Goal: Information Seeking & Learning: Learn about a topic

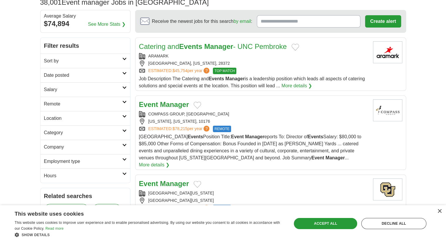
scroll to position [29, 0]
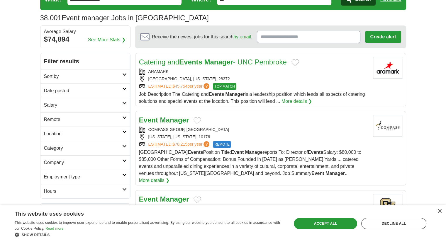
click at [187, 62] on strong "Events" at bounding box center [190, 62] width 23 height 8
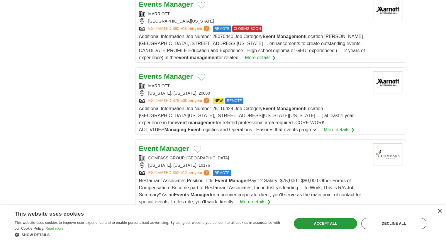
scroll to position [586, 0]
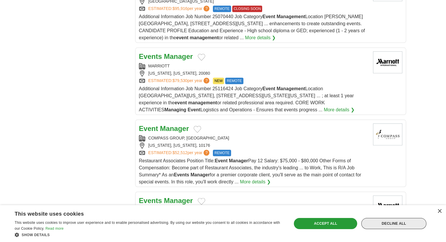
click at [375, 222] on div "Decline all" at bounding box center [393, 223] width 65 height 11
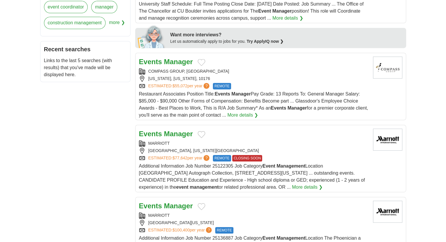
scroll to position [0, 0]
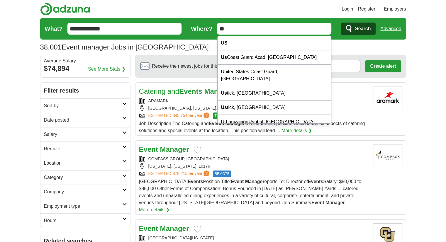
click at [245, 25] on input "**" at bounding box center [274, 29] width 114 height 12
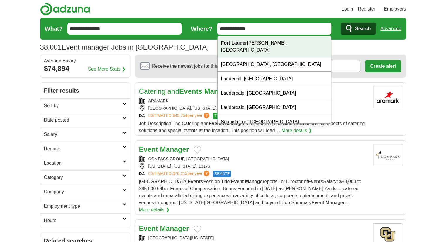
click at [234, 43] on strong "Fort Lauder" at bounding box center [234, 42] width 26 height 5
type input "**********"
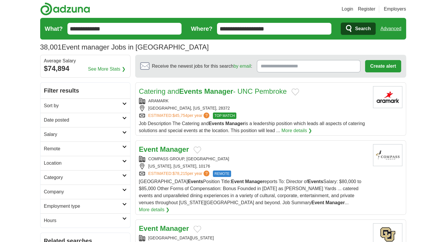
click at [364, 28] on span "Search" at bounding box center [363, 29] width 16 height 12
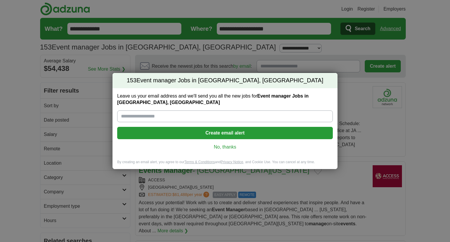
click at [220, 147] on link "No, thanks" at bounding box center [225, 147] width 206 height 6
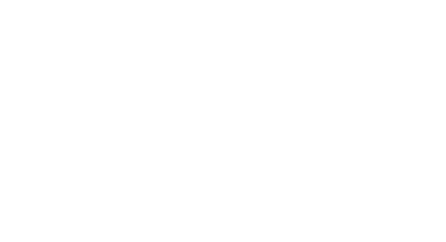
scroll to position [1085, 0]
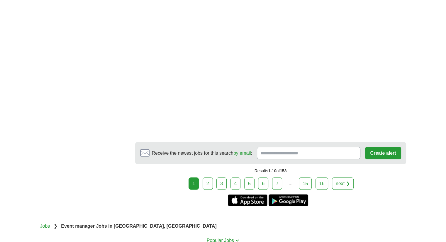
click at [207, 177] on link "2" at bounding box center [208, 183] width 10 height 12
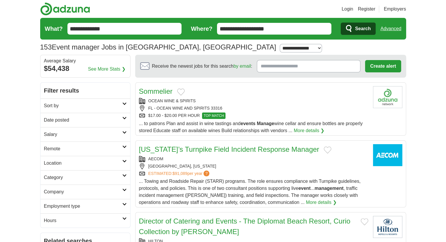
click at [306, 200] on link "More details ❯" at bounding box center [321, 202] width 31 height 7
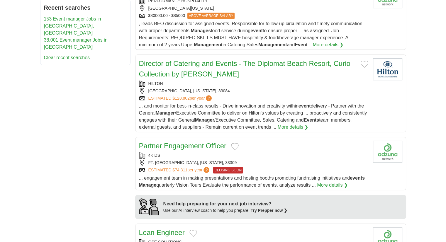
scroll to position [352, 0]
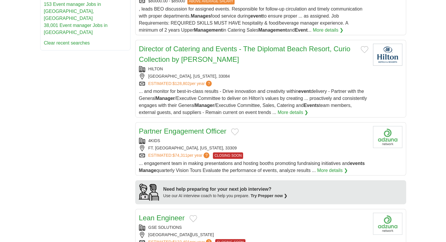
click at [166, 131] on link "Partner Engagement Officer" at bounding box center [182, 131] width 87 height 8
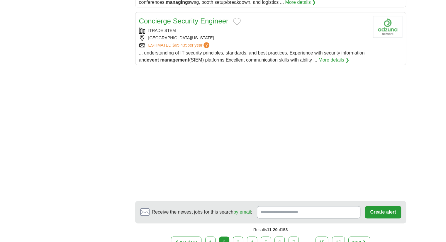
scroll to position [762, 0]
click at [242, 236] on link "3" at bounding box center [238, 242] width 10 height 12
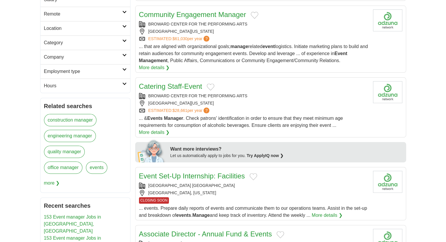
scroll to position [264, 0]
